Goal: Navigation & Orientation: Find specific page/section

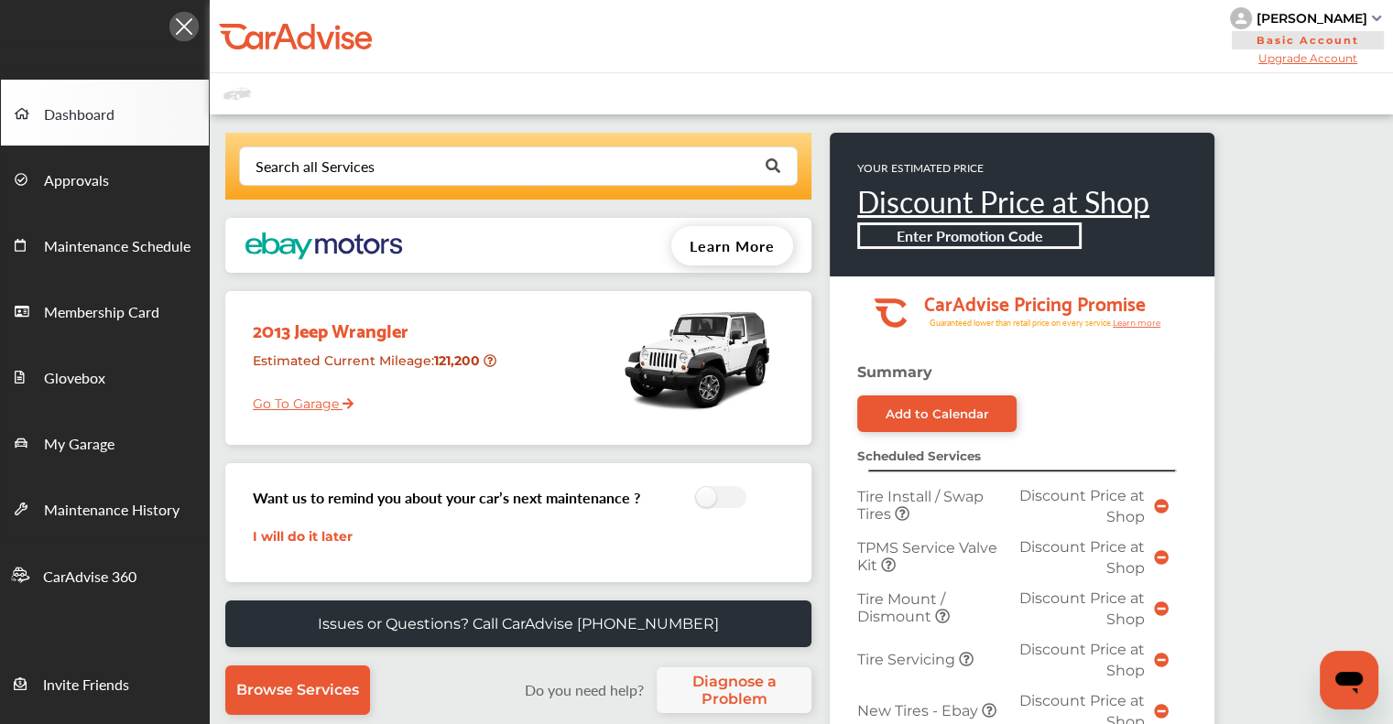
click at [304, 279] on link "Go To Garage" at bounding box center [296, 399] width 114 height 35
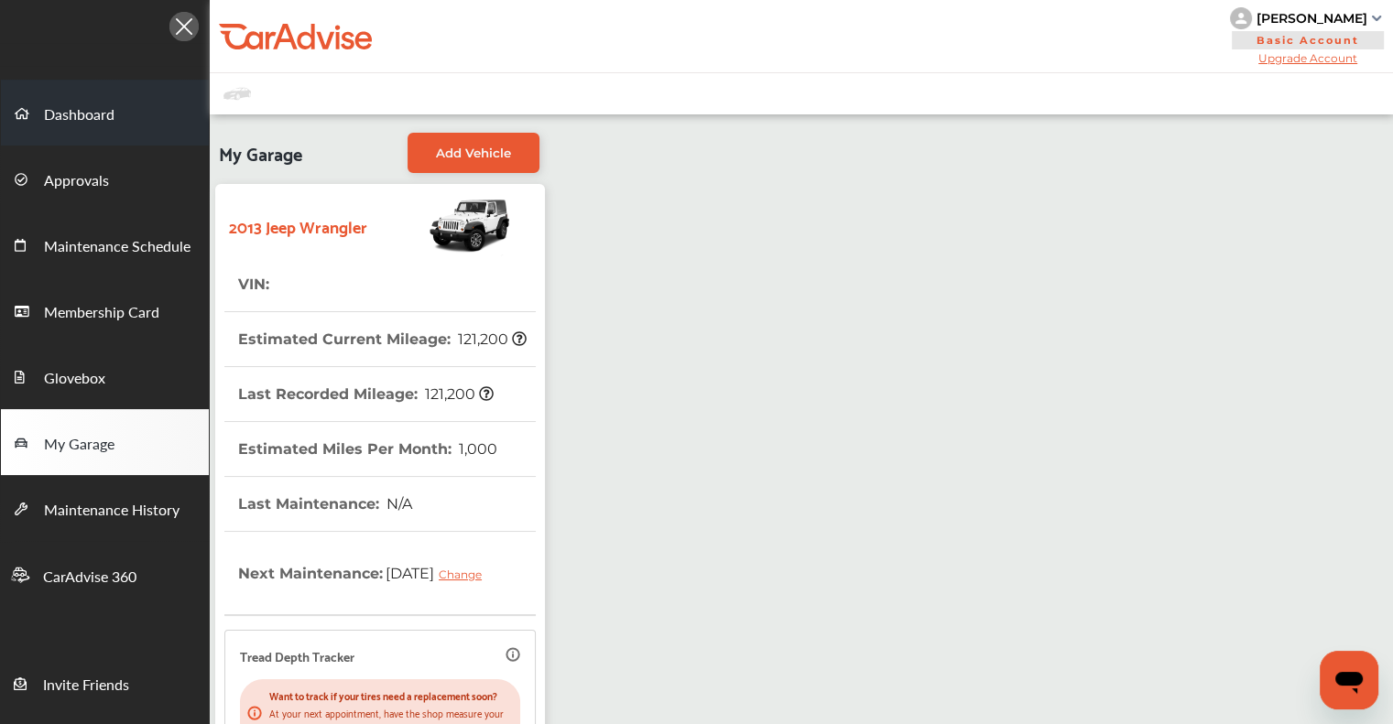
click at [95, 107] on span "Dashboard" at bounding box center [79, 115] width 71 height 24
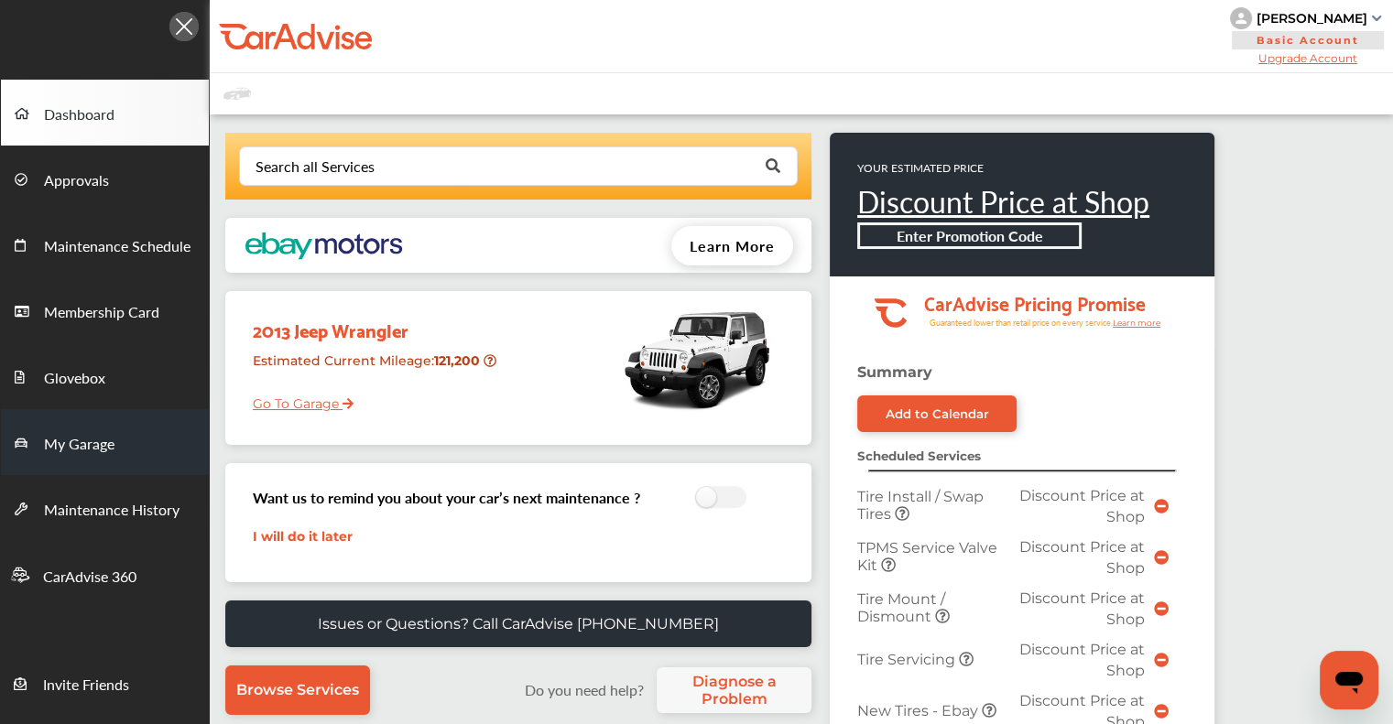
click at [75, 279] on span "My Garage" at bounding box center [79, 445] width 71 height 24
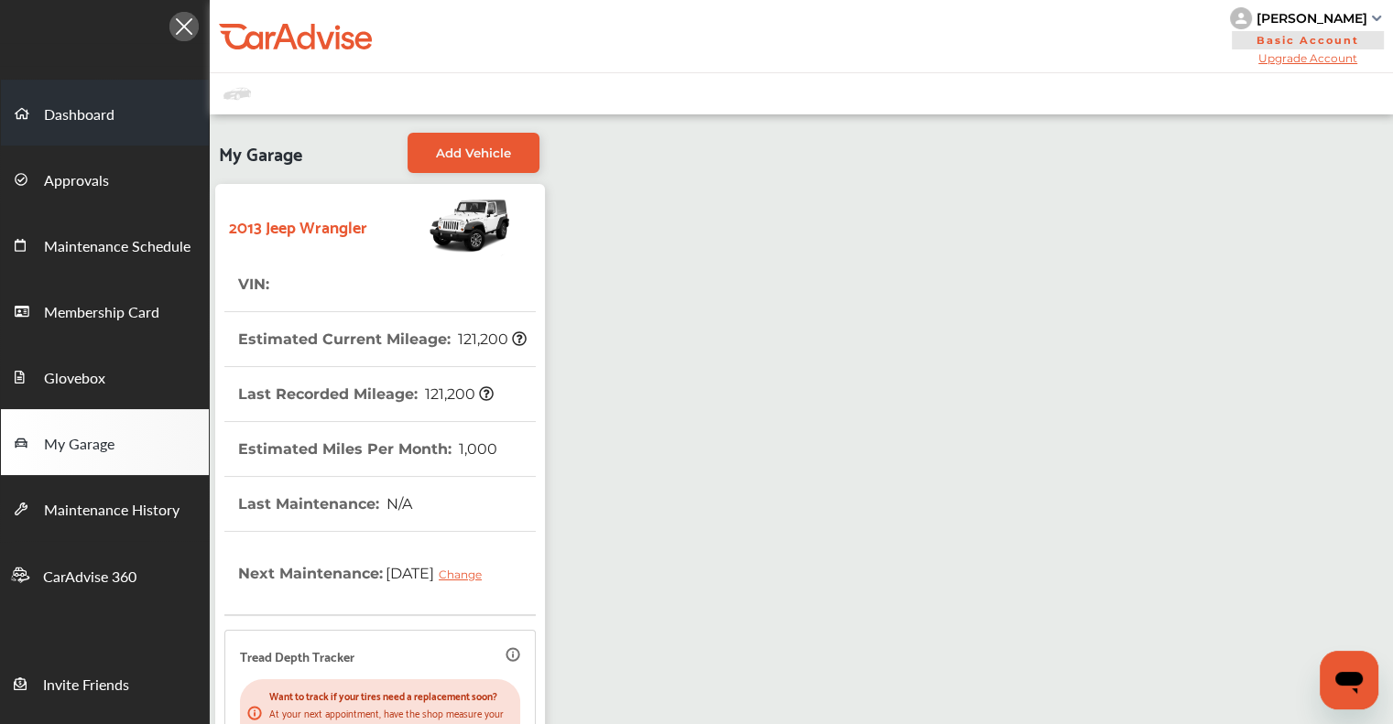
click at [74, 102] on link "Dashboard" at bounding box center [105, 113] width 208 height 66
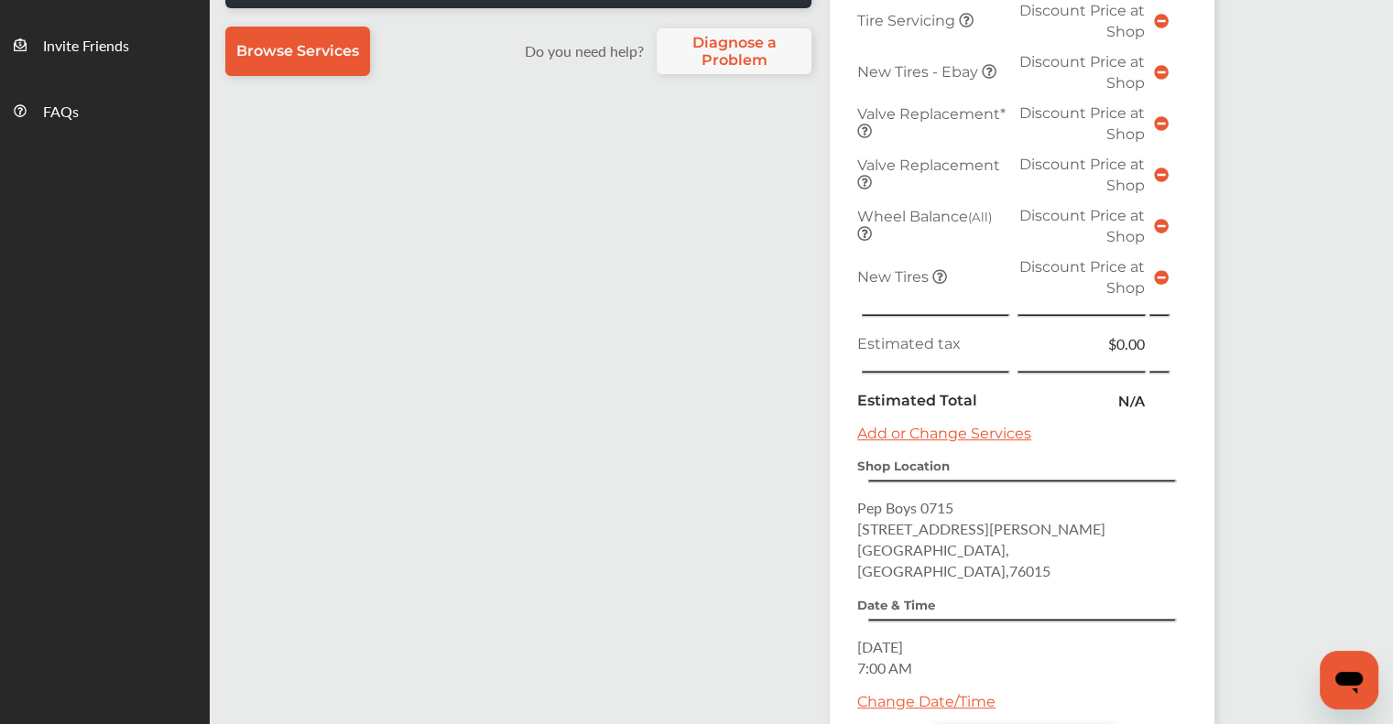
scroll to position [641, 0]
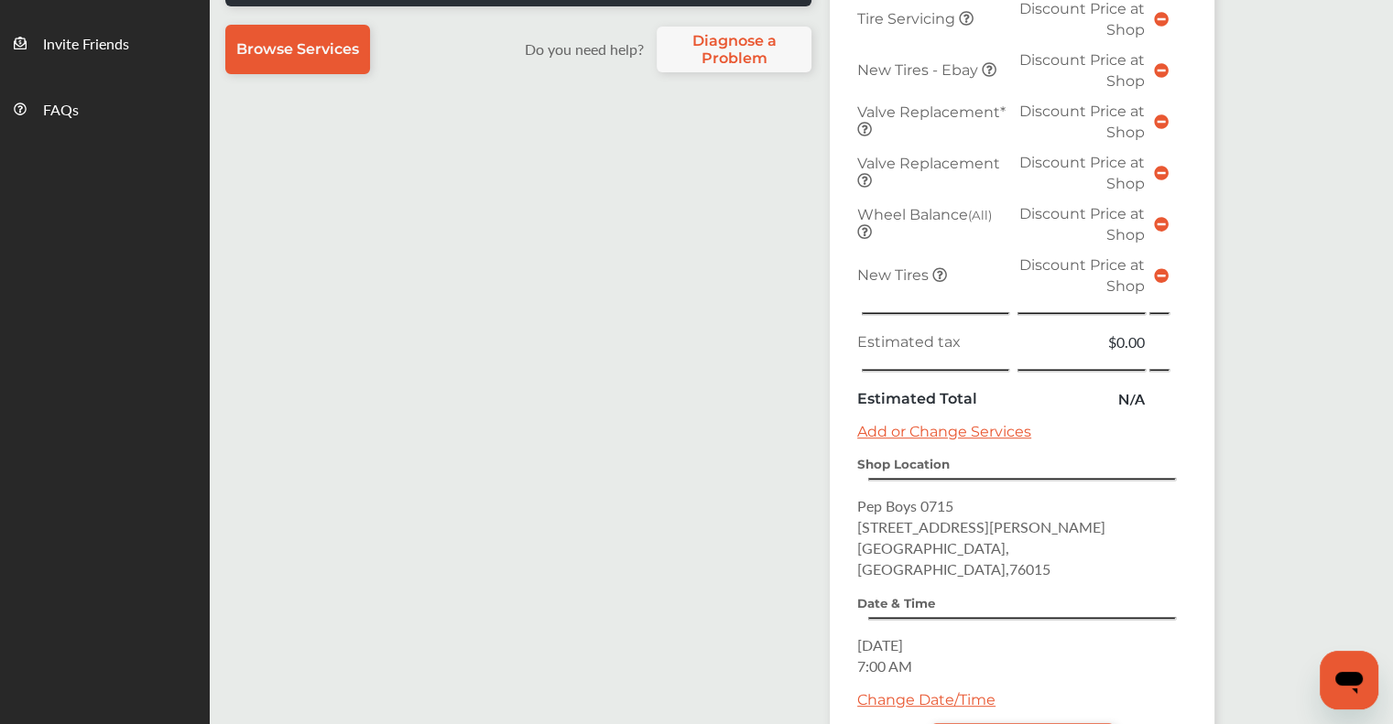
click at [712, 268] on icon at bounding box center [1161, 275] width 15 height 15
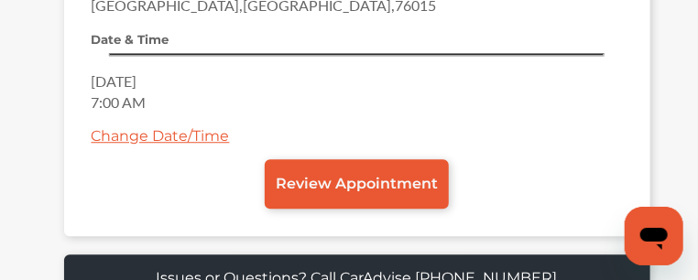
scroll to position [1080, 0]
